Goal: Find specific page/section: Find specific page/section

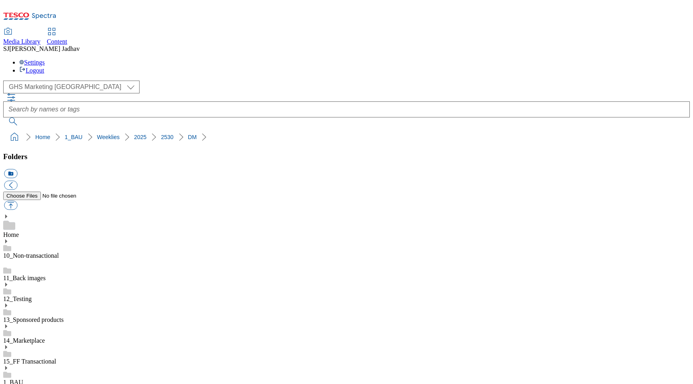
scroll to position [607, 0]
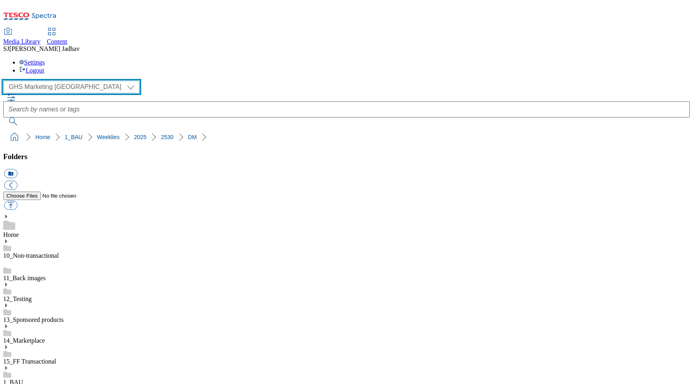
click at [62, 81] on select "Clubcard Boost UK Clubcard Marketing Dotcom [GEOGRAPHIC_DATA] Emails GHS Market…" at bounding box center [71, 87] width 136 height 13
select select "flare-homepage"
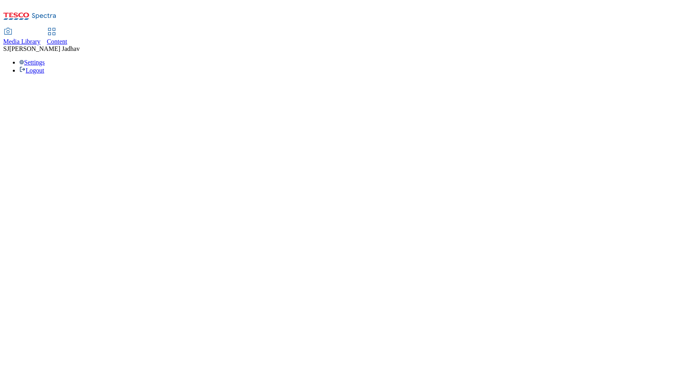
select select "flare-homepage"
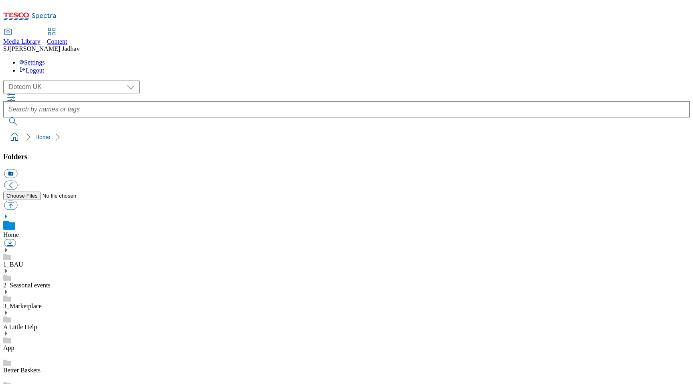
scroll to position [0, 0]
click at [9, 247] on icon at bounding box center [6, 250] width 6 height 6
click at [7, 292] on use at bounding box center [6, 294] width 2 height 4
